Goal: Transaction & Acquisition: Subscribe to service/newsletter

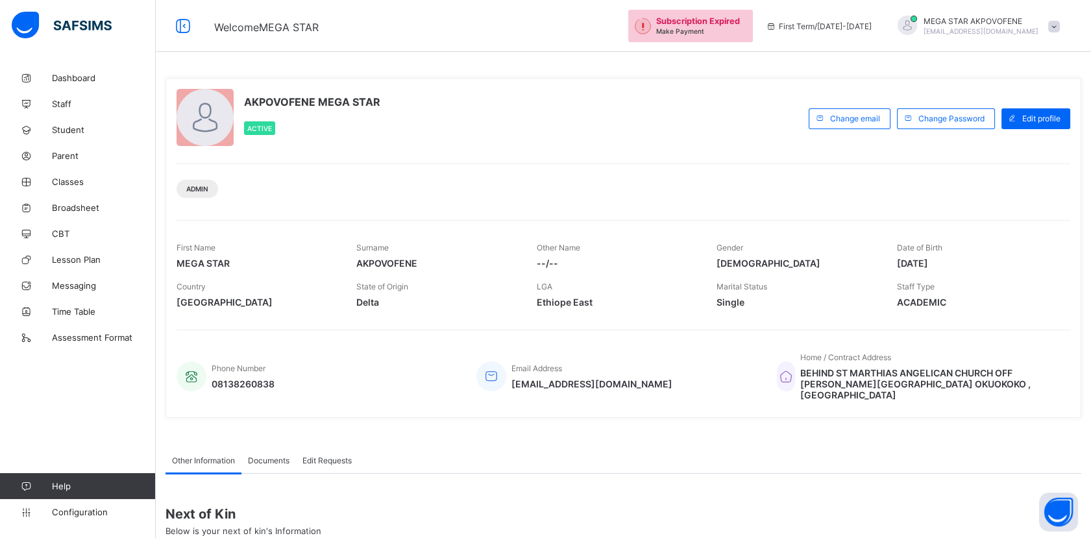
click at [677, 122] on div "AKPOVOFENE MEGA STAR Active" at bounding box center [490, 118] width 626 height 59
click at [72, 152] on span "Parent" at bounding box center [104, 156] width 104 height 10
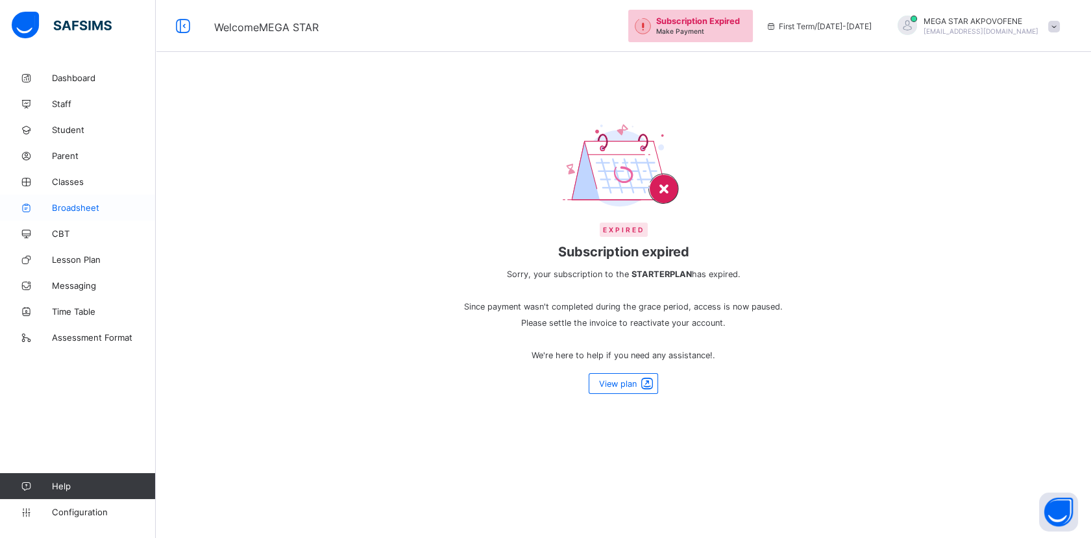
click at [85, 205] on span "Broadsheet" at bounding box center [104, 208] width 104 height 10
click at [630, 393] on div "Expired Subscription expired Sorry, your subscription to the STARTER PLAN has e…" at bounding box center [623, 258] width 357 height 297
click at [637, 386] on span "View plan" at bounding box center [618, 384] width 38 height 10
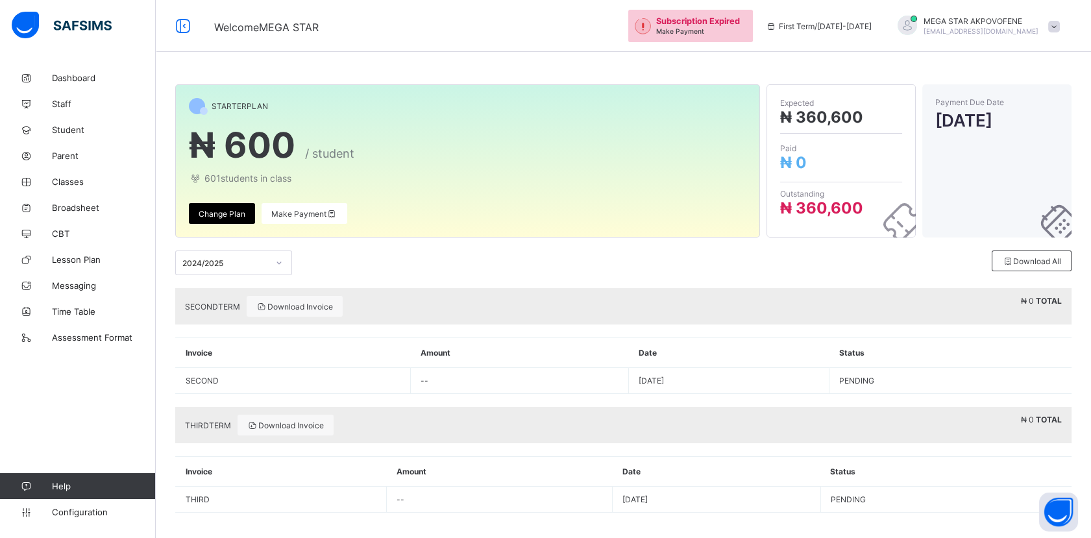
scroll to position [5, 0]
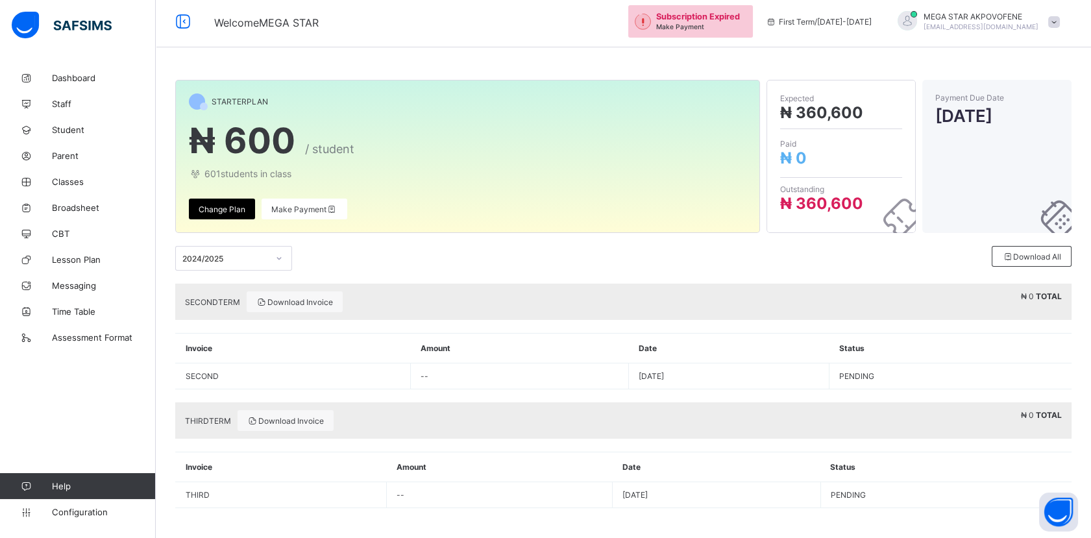
click at [228, 206] on span "Change Plan" at bounding box center [222, 210] width 47 height 10
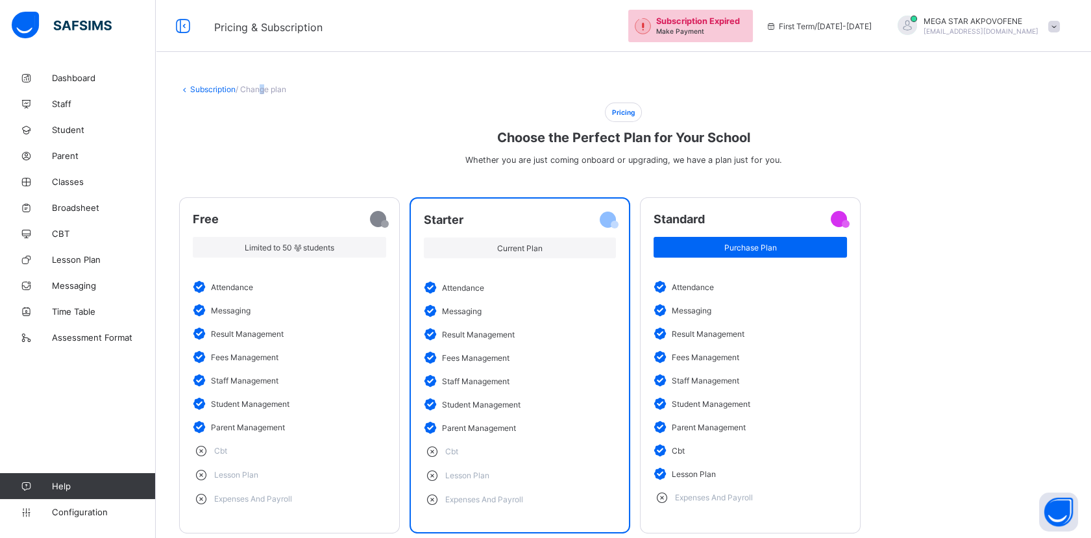
click at [260, 90] on span "/ Change plan" at bounding box center [261, 89] width 51 height 10
drag, startPoint x: 260, startPoint y: 90, endPoint x: 353, endPoint y: 84, distance: 93.0
click at [353, 84] on div "Subscription / Change plan Pricing Choose the Perfect Plan for Your School Whet…" at bounding box center [624, 315] width 936 height 501
click at [182, 93] on div "Subscription / Change plan Pricing Choose the Perfect Plan for Your School Whet…" at bounding box center [624, 315] width 936 height 501
click at [187, 88] on icon at bounding box center [184, 89] width 11 height 10
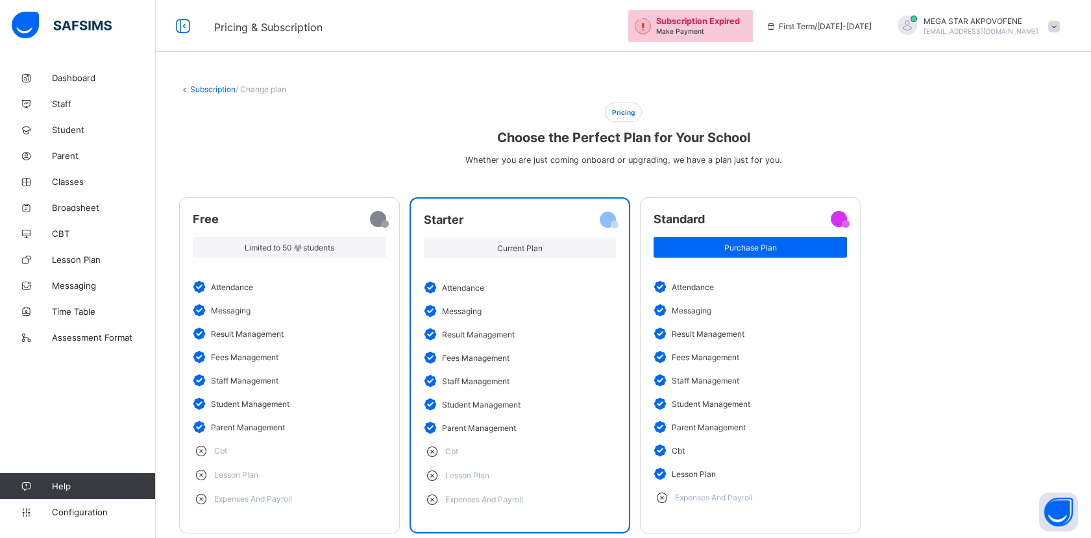
click at [189, 87] on icon at bounding box center [184, 89] width 11 height 10
click at [200, 88] on link "Subscription" at bounding box center [212, 89] width 45 height 10
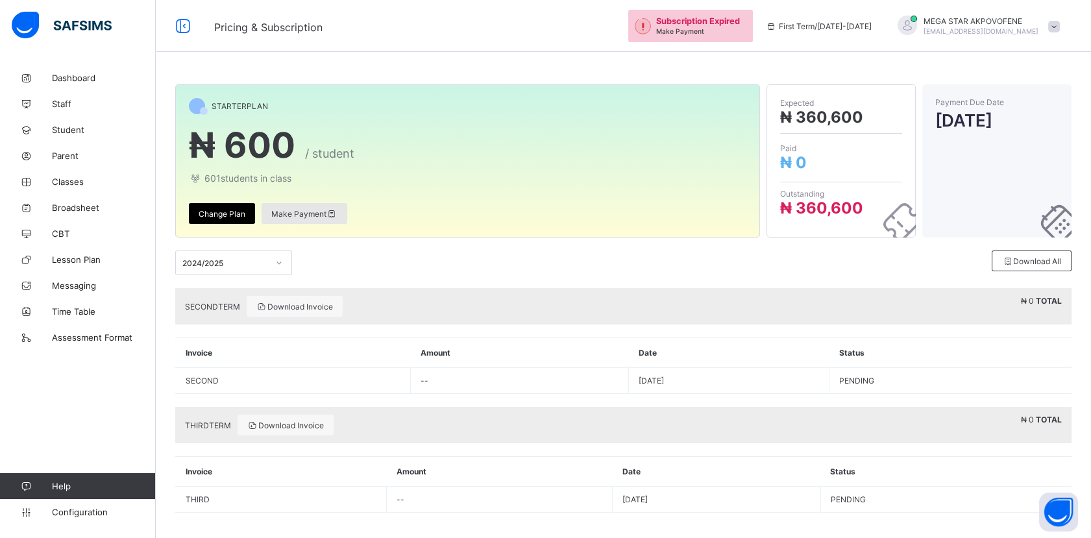
click at [297, 212] on span "Make Payment" at bounding box center [304, 214] width 66 height 10
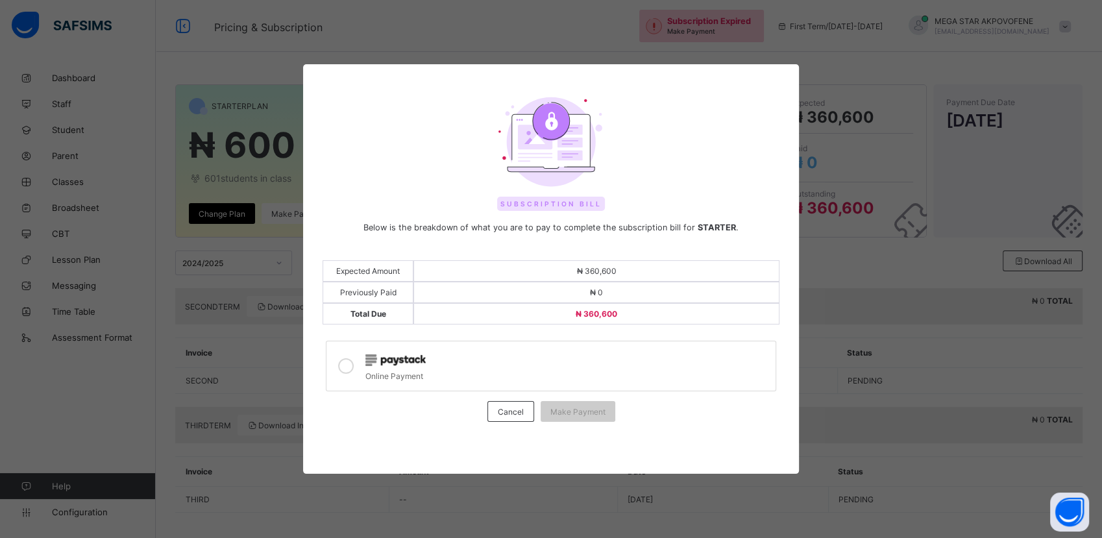
drag, startPoint x: 673, startPoint y: 76, endPoint x: 663, endPoint y: 70, distance: 11.9
click at [663, 70] on div "Subscription Bill Below is the breakdown of what you are to pay to complete the…" at bounding box center [551, 269] width 496 height 410
click at [516, 410] on span "Cancel" at bounding box center [511, 412] width 26 height 10
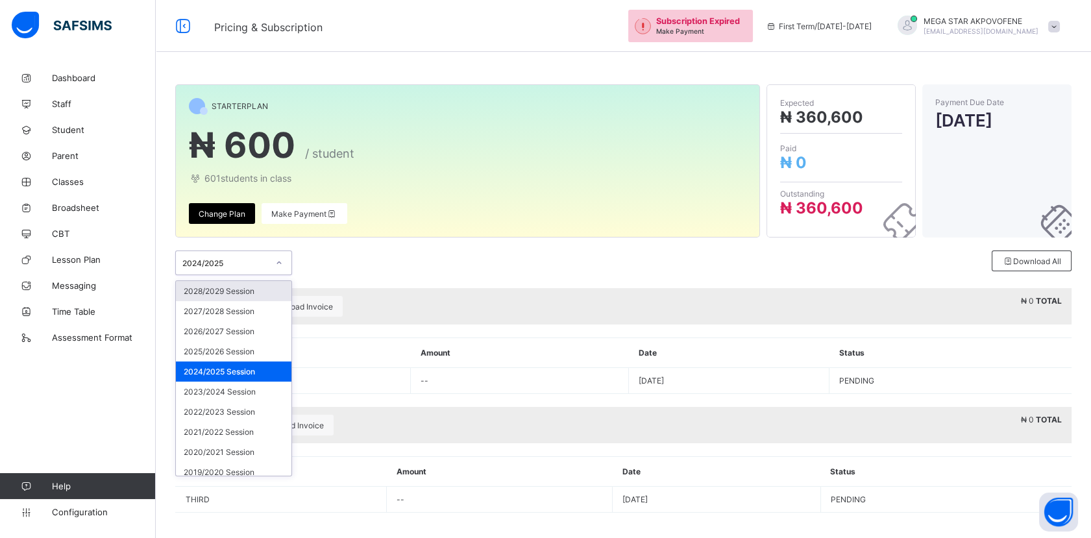
click at [283, 260] on div at bounding box center [279, 263] width 22 height 21
click at [280, 264] on icon at bounding box center [279, 263] width 5 height 3
click at [280, 264] on icon at bounding box center [279, 262] width 8 height 13
click at [230, 349] on div "2025/2026 Session" at bounding box center [234, 351] width 116 height 20
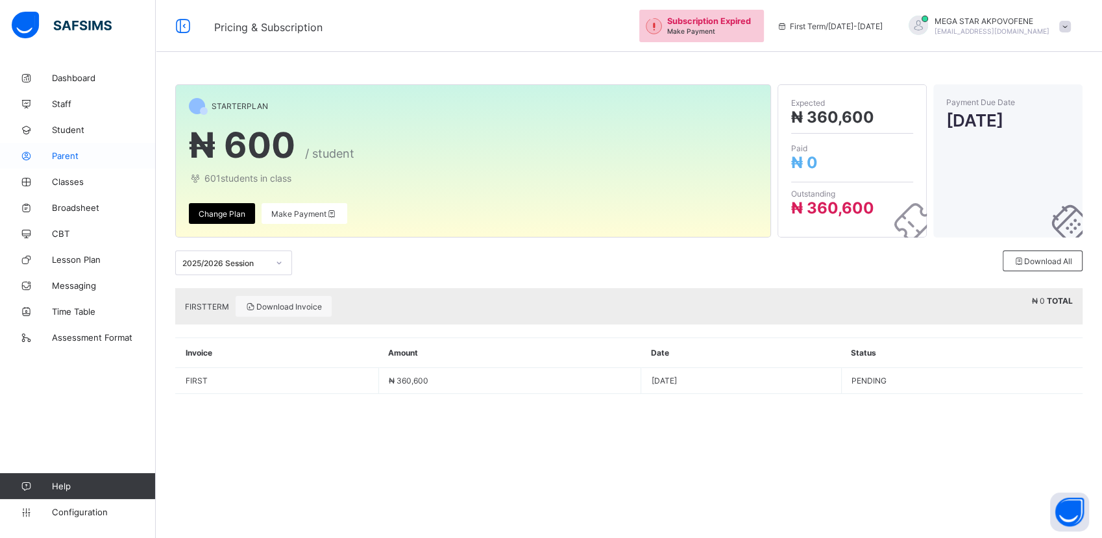
click at [75, 160] on span "Parent" at bounding box center [104, 156] width 104 height 10
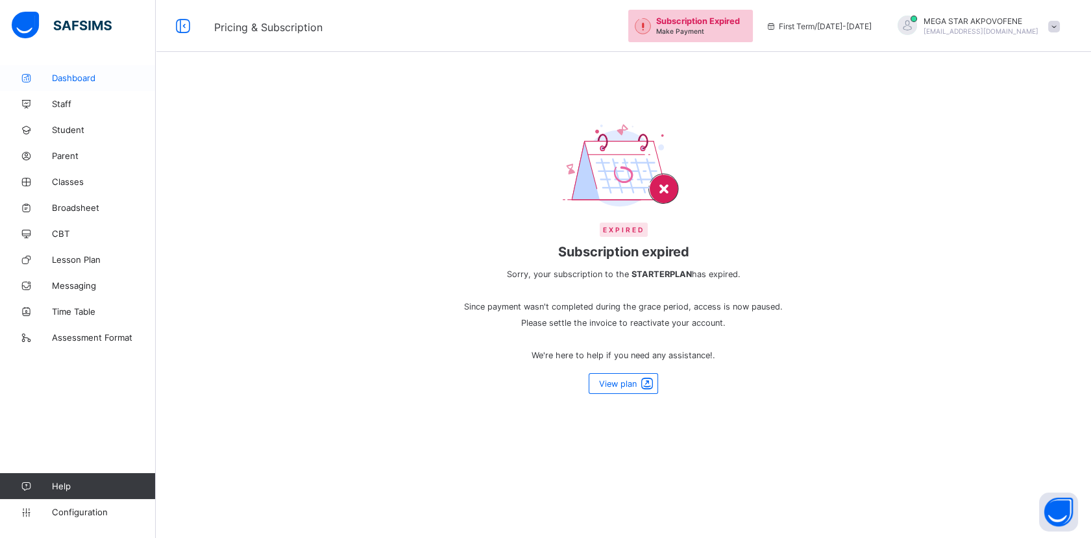
click at [64, 81] on span "Dashboard" at bounding box center [104, 78] width 104 height 10
click at [62, 129] on span "Student" at bounding box center [104, 130] width 104 height 10
click at [64, 107] on span "Staff" at bounding box center [104, 104] width 104 height 10
click at [61, 155] on span "Parent" at bounding box center [104, 156] width 104 height 10
click at [68, 179] on span "Classes" at bounding box center [104, 182] width 104 height 10
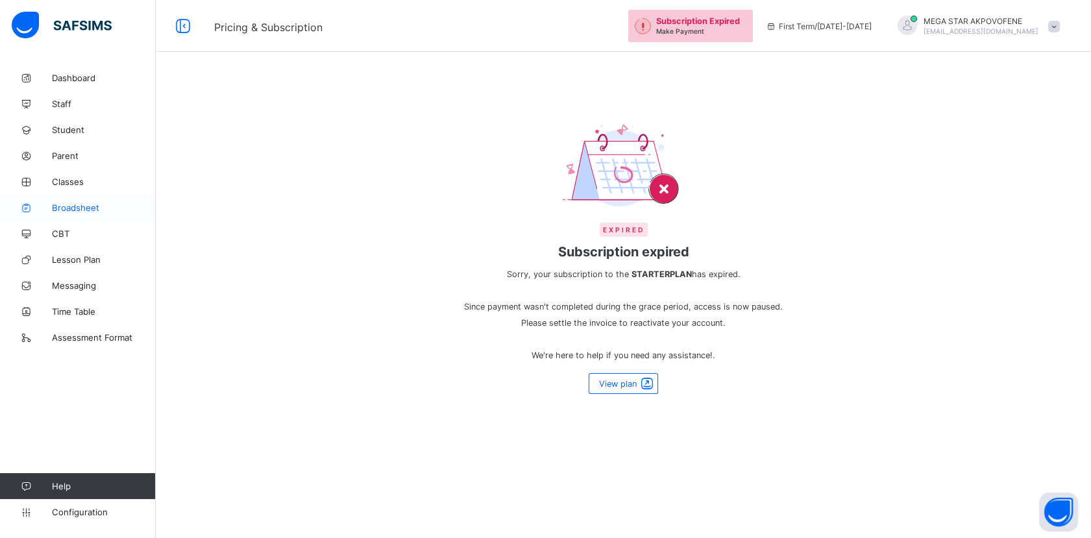
click at [68, 210] on span "Broadsheet" at bounding box center [104, 208] width 104 height 10
click at [696, 25] on span "Subscription Expired" at bounding box center [698, 21] width 84 height 10
click at [74, 513] on span "Configuration" at bounding box center [103, 512] width 103 height 10
